Goal: Transaction & Acquisition: Download file/media

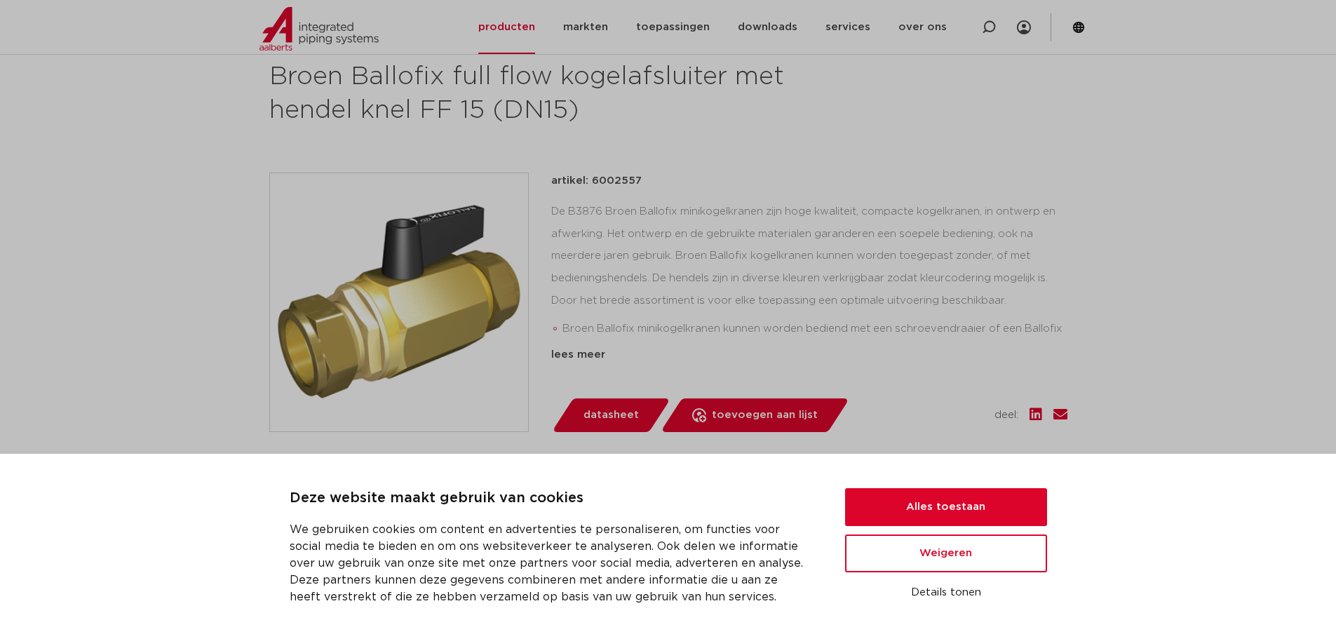
scroll to position [210, 0]
click at [978, 498] on button "Alles toestaan" at bounding box center [946, 507] width 202 height 38
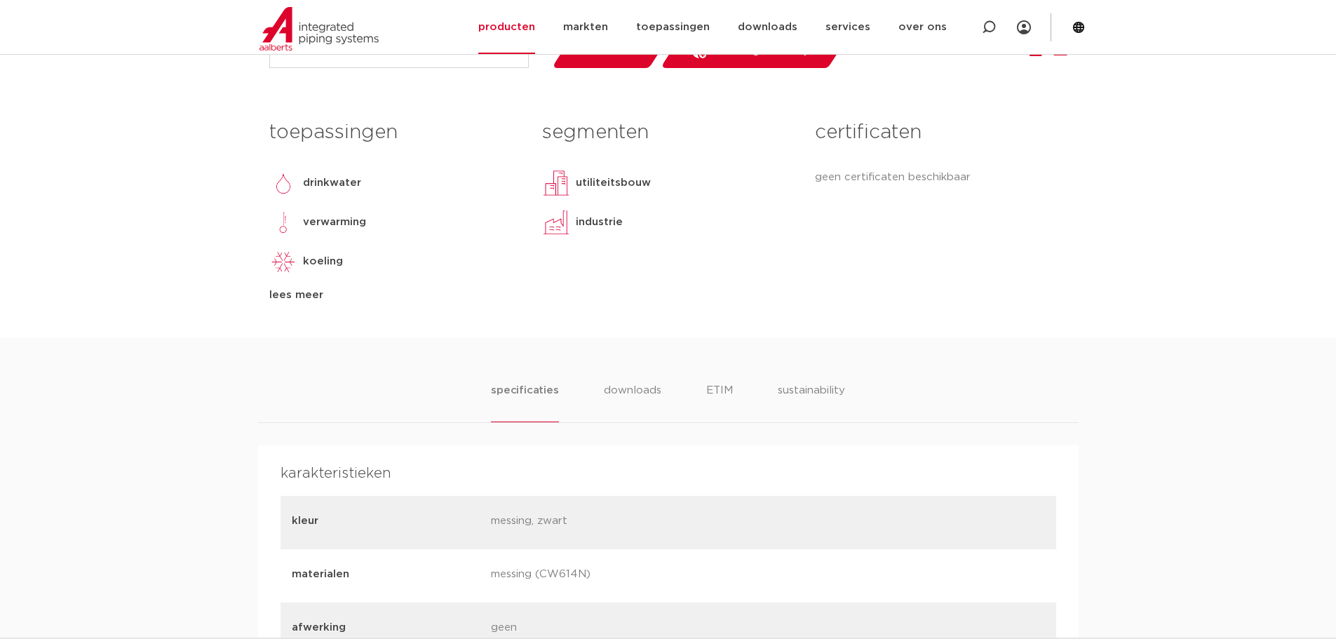
scroll to position [631, 0]
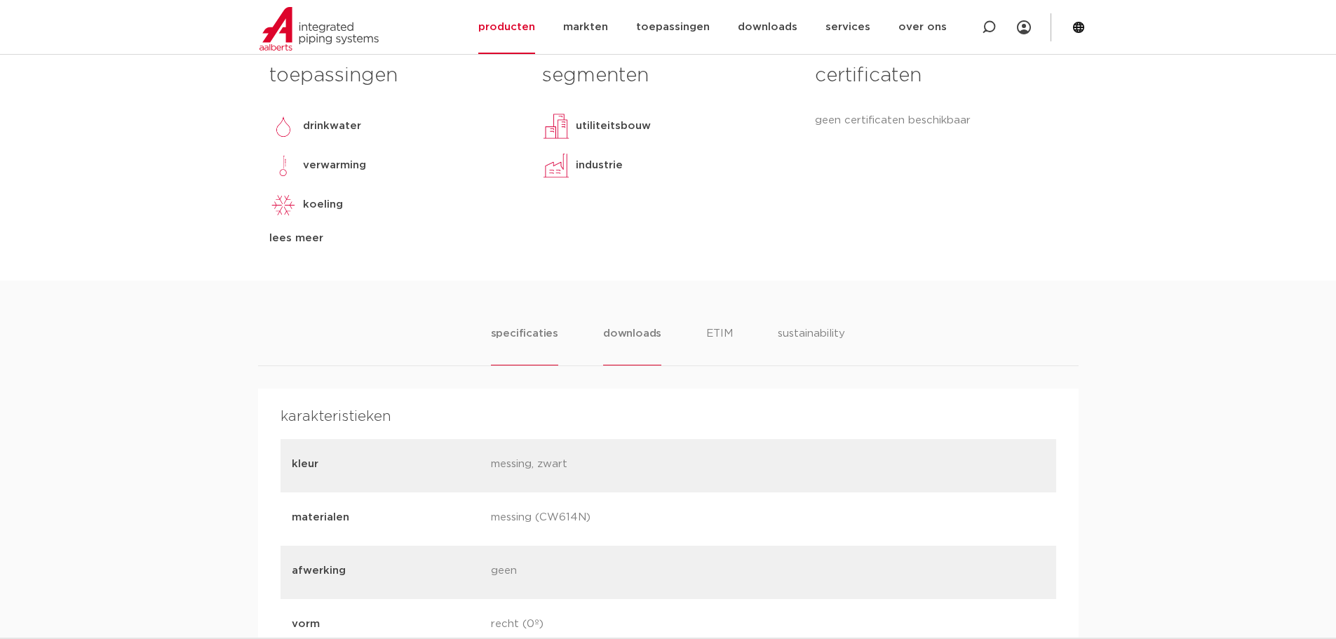
click at [637, 336] on li "downloads" at bounding box center [632, 345] width 58 height 40
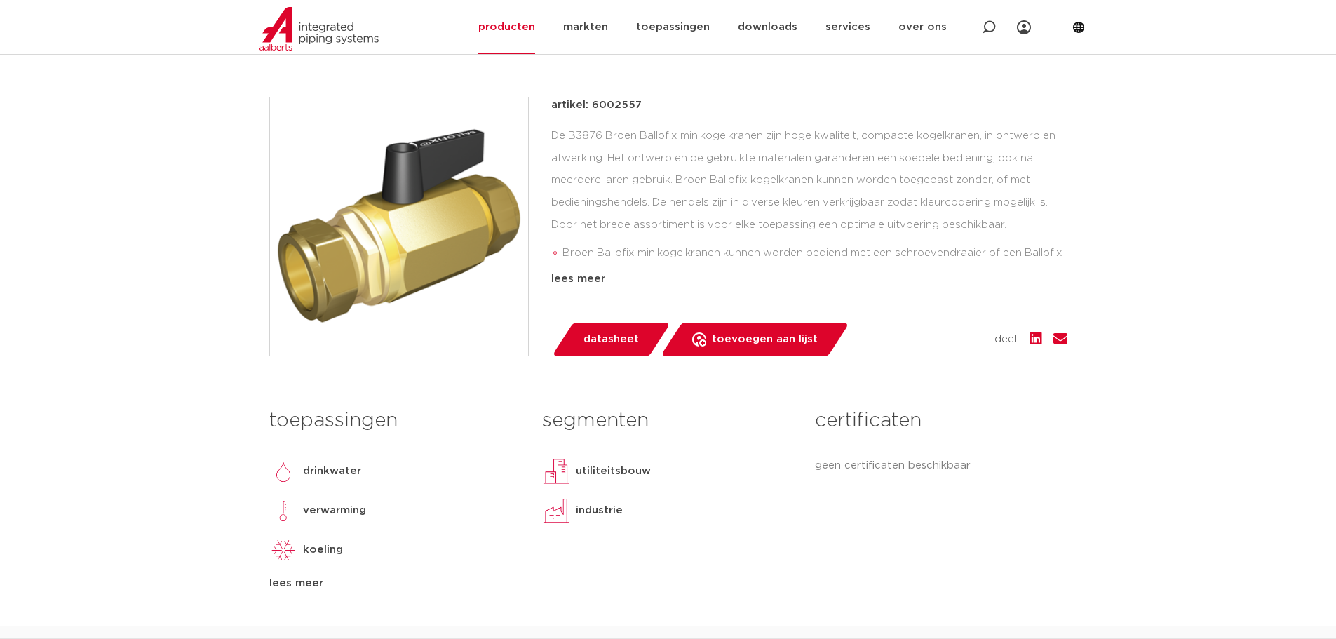
scroll to position [210, 0]
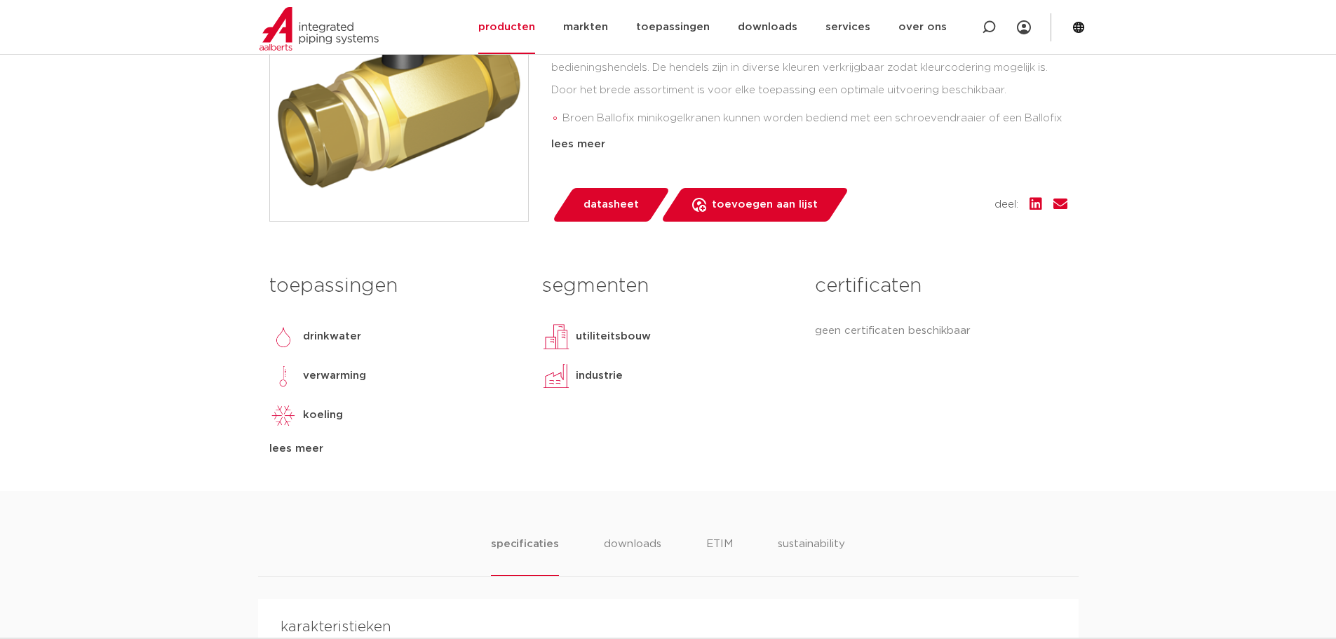
click at [607, 201] on span "datasheet" at bounding box center [611, 205] width 55 height 22
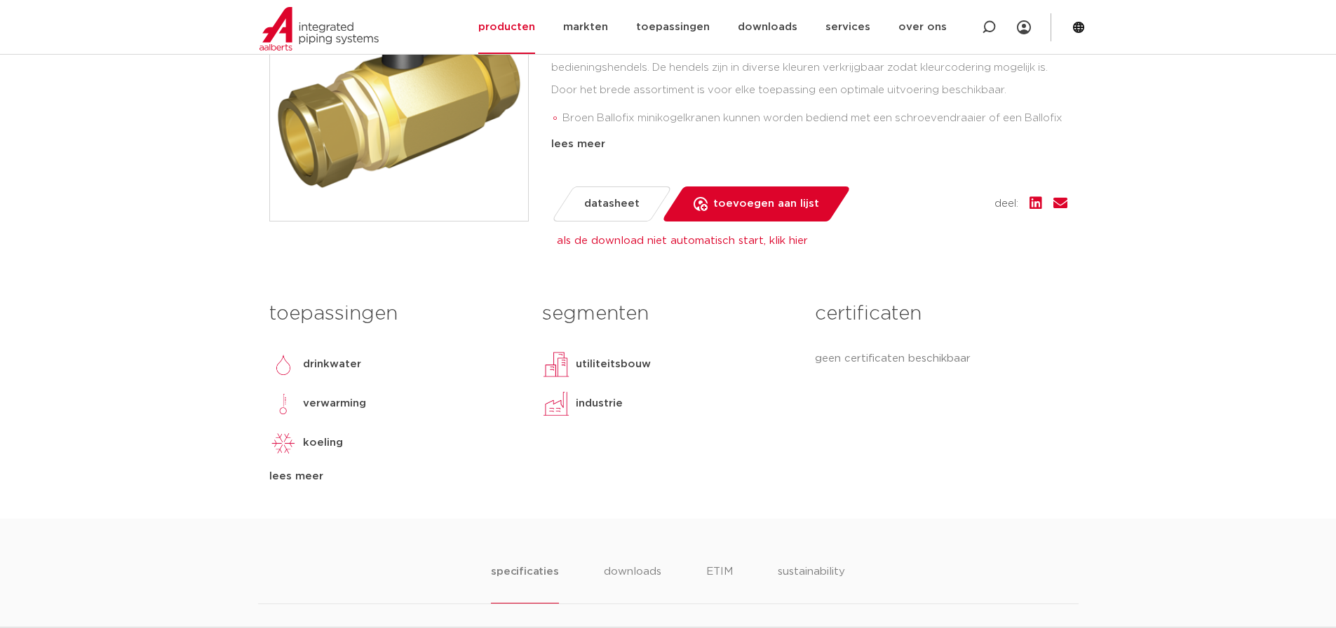
click at [682, 241] on link "als de download niet automatisch start, klik hier" at bounding box center [682, 241] width 251 height 11
